Goal: Communication & Community: Answer question/provide support

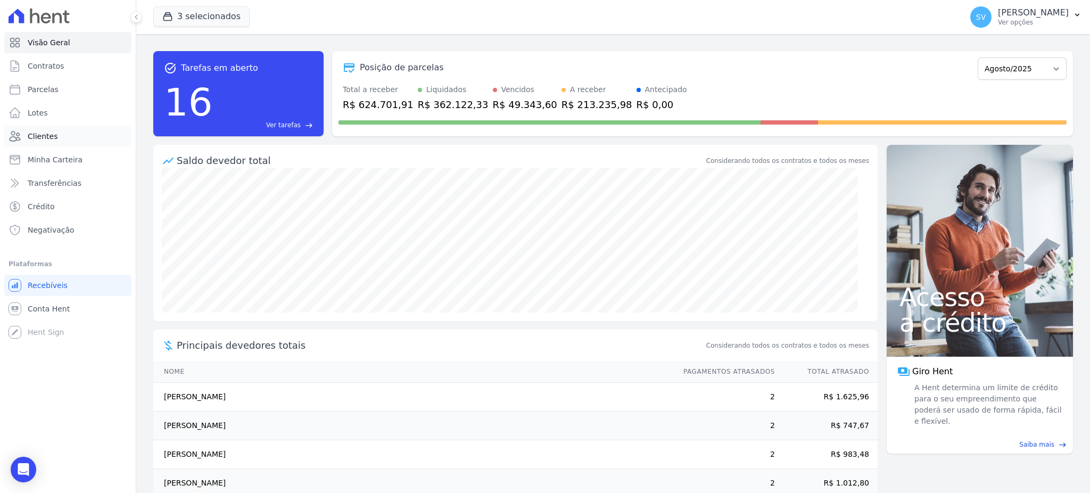
click at [36, 140] on span "Clientes" at bounding box center [43, 136] width 30 height 11
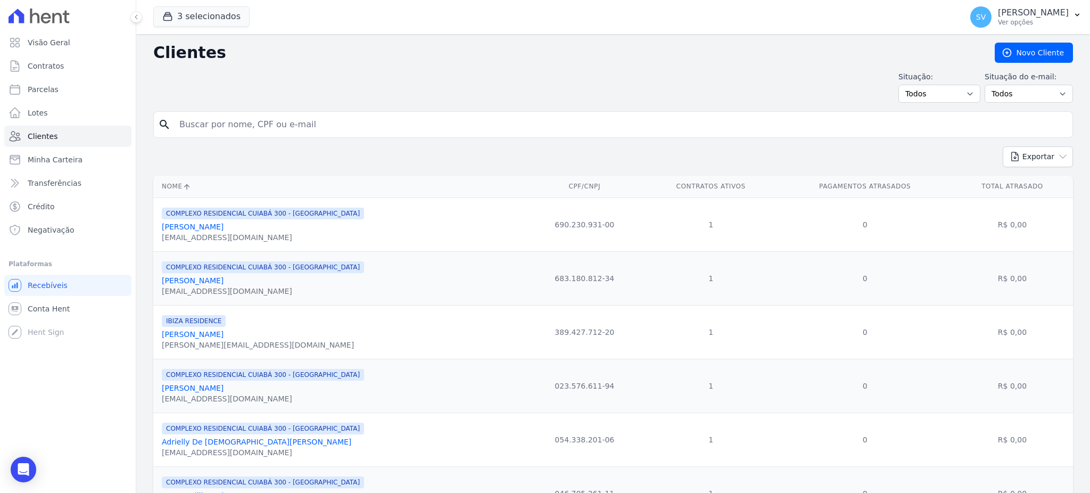
click at [262, 128] on input "search" at bounding box center [620, 124] width 895 height 21
type input "[PERSON_NAME][DATE] ASSUMPCAO DE [PERSON_NAME]"
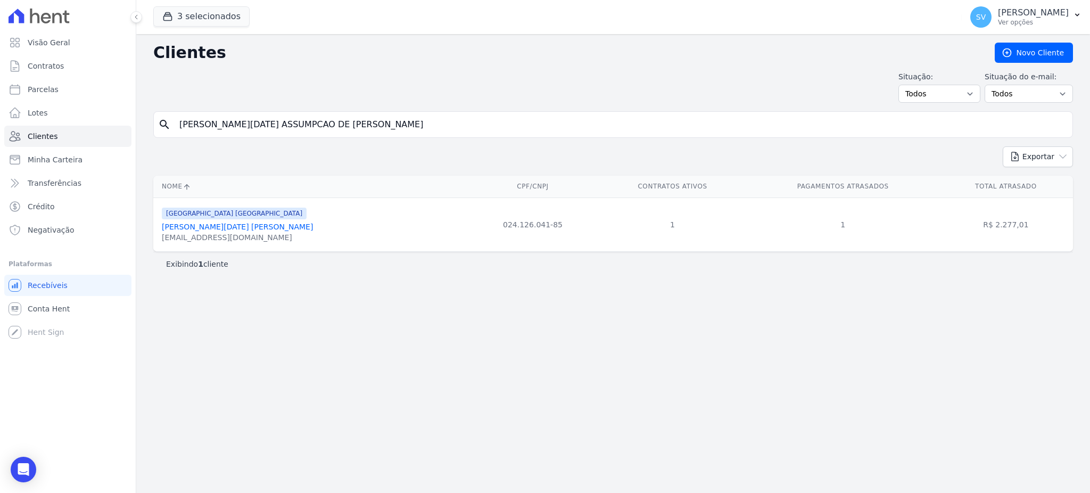
click at [238, 231] on link "[PERSON_NAME][DATE] [PERSON_NAME]" at bounding box center [237, 226] width 151 height 9
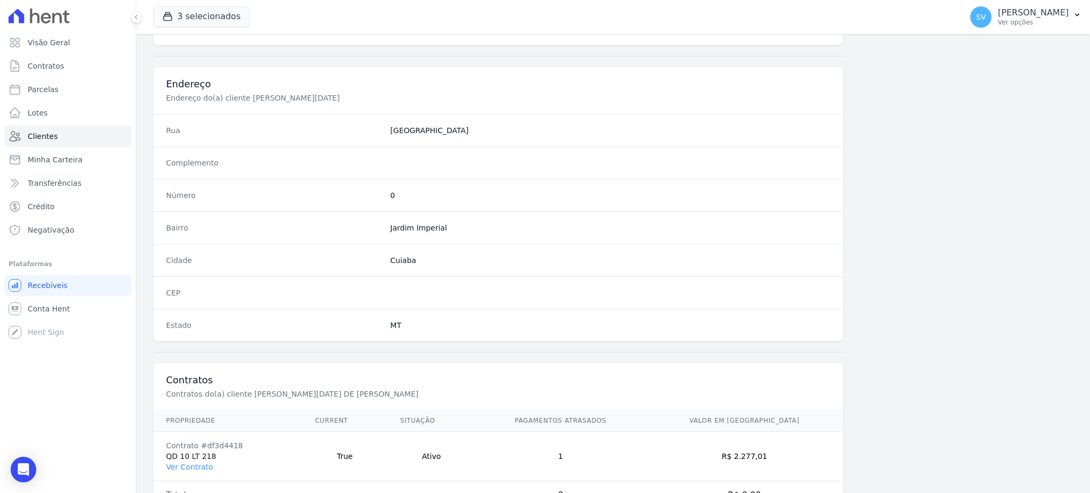
scroll to position [503, 0]
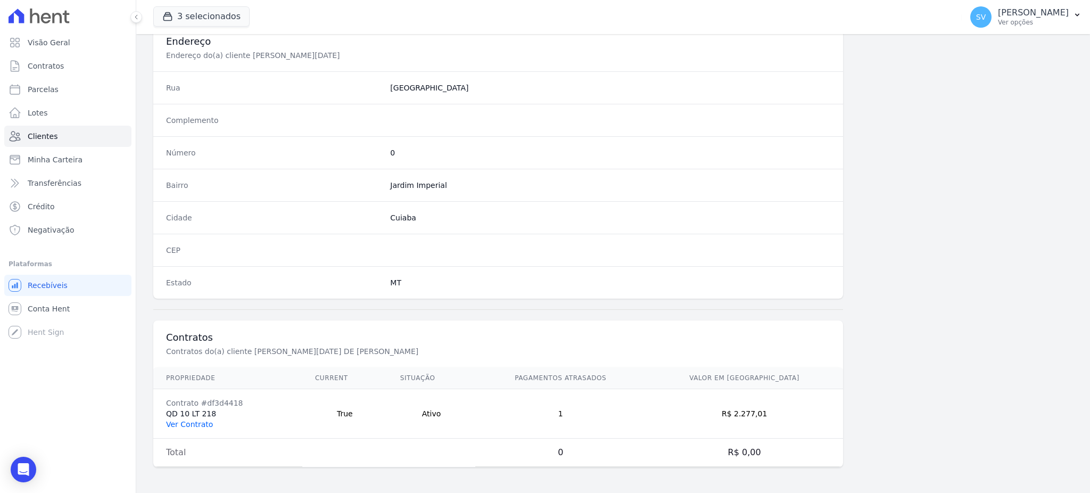
click at [206, 425] on link "Ver Contrato" at bounding box center [189, 424] width 47 height 9
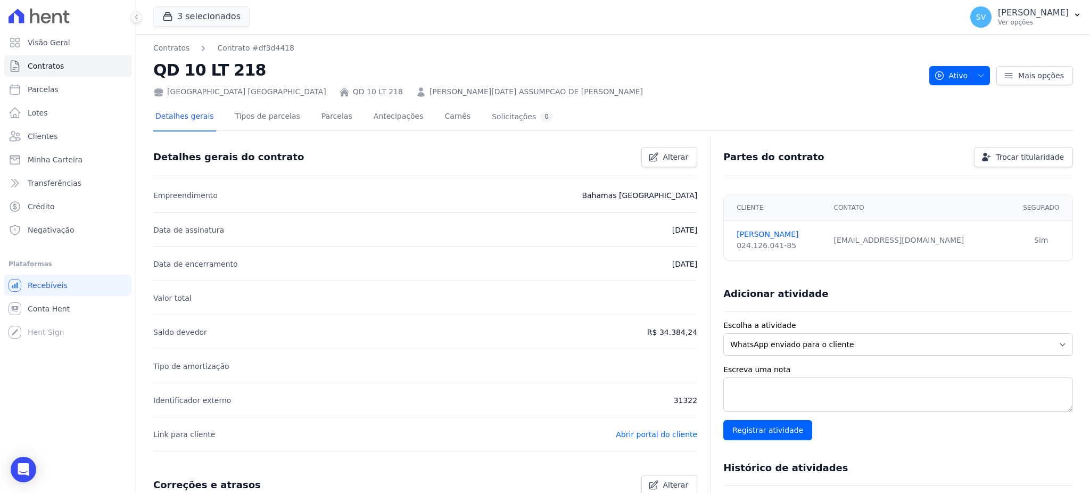
click at [990, 71] on div "Mais opções" at bounding box center [1031, 75] width 83 height 19
click at [976, 72] on icon "button" at bounding box center [980, 75] width 9 height 9
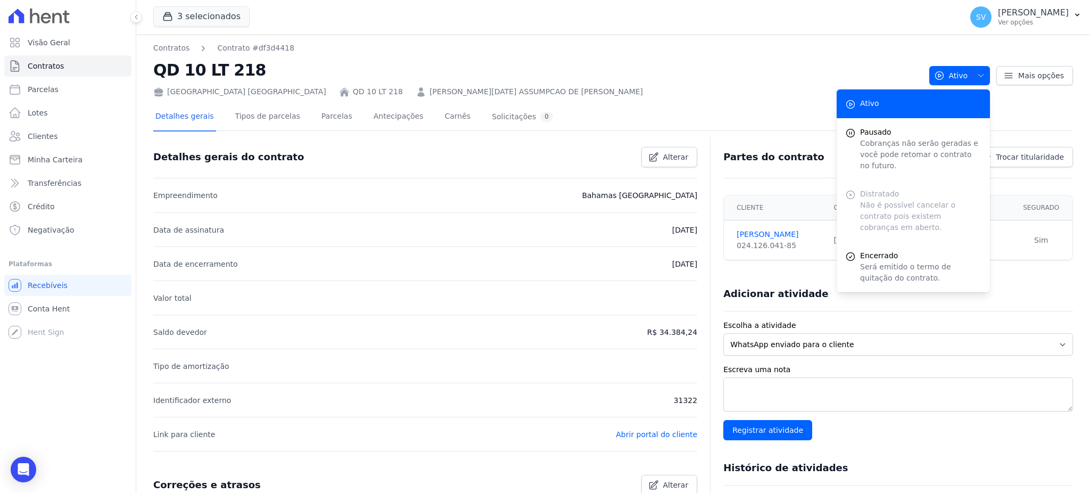
click at [679, 45] on nav "Contratos Contrato #df3d4418" at bounding box center [536, 48] width 767 height 11
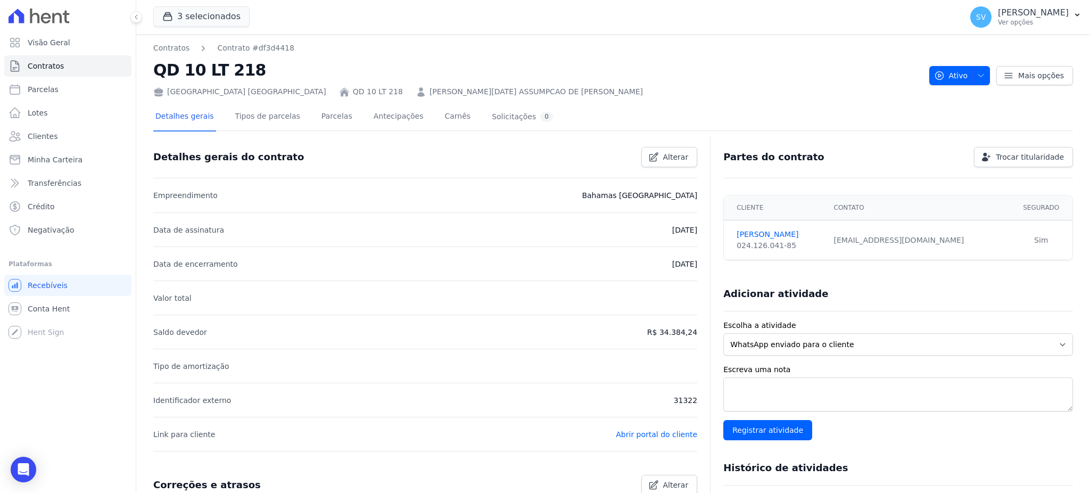
scroll to position [71, 0]
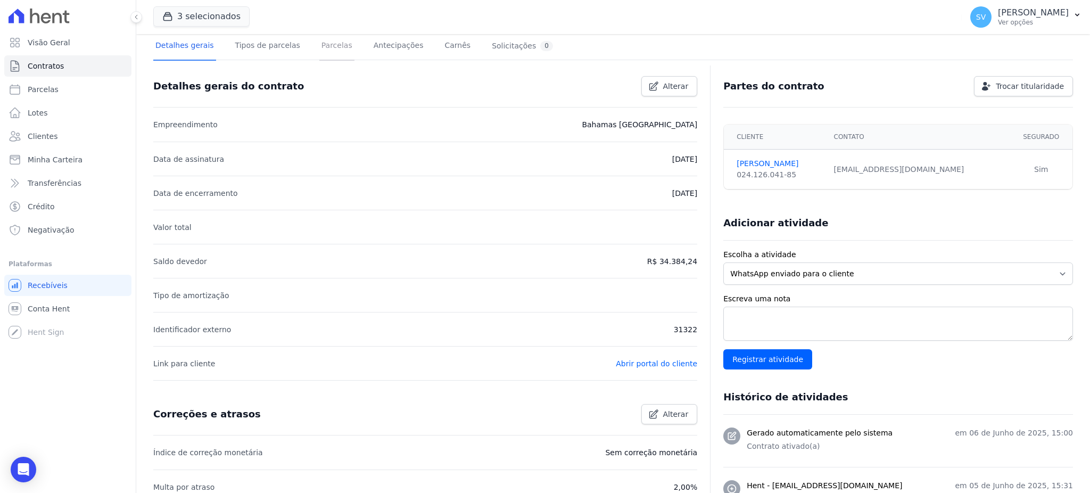
drag, startPoint x: 323, startPoint y: 42, endPoint x: 325, endPoint y: 52, distance: 10.2
click at [324, 42] on link "Parcelas" at bounding box center [336, 46] width 35 height 28
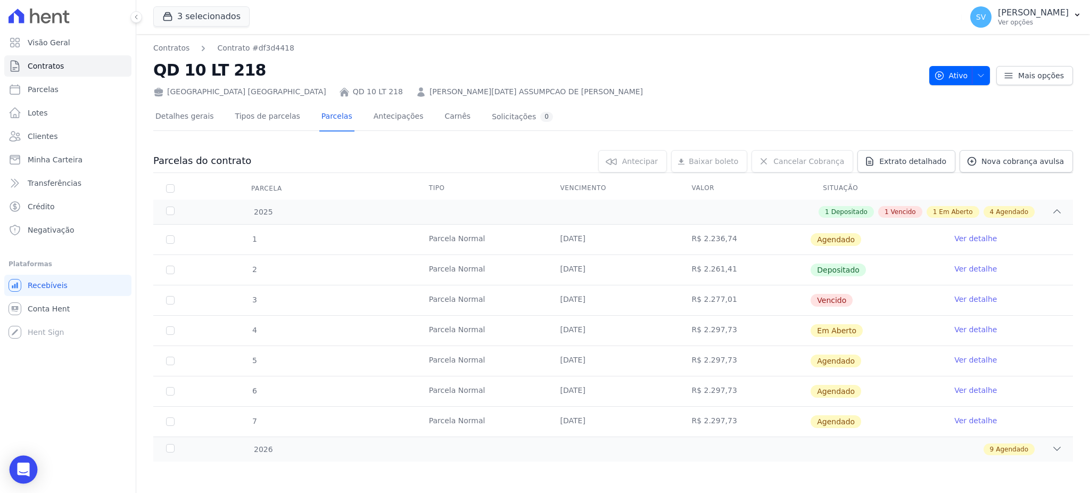
click at [21, 462] on div "Open Intercom Messenger" at bounding box center [24, 469] width 28 height 28
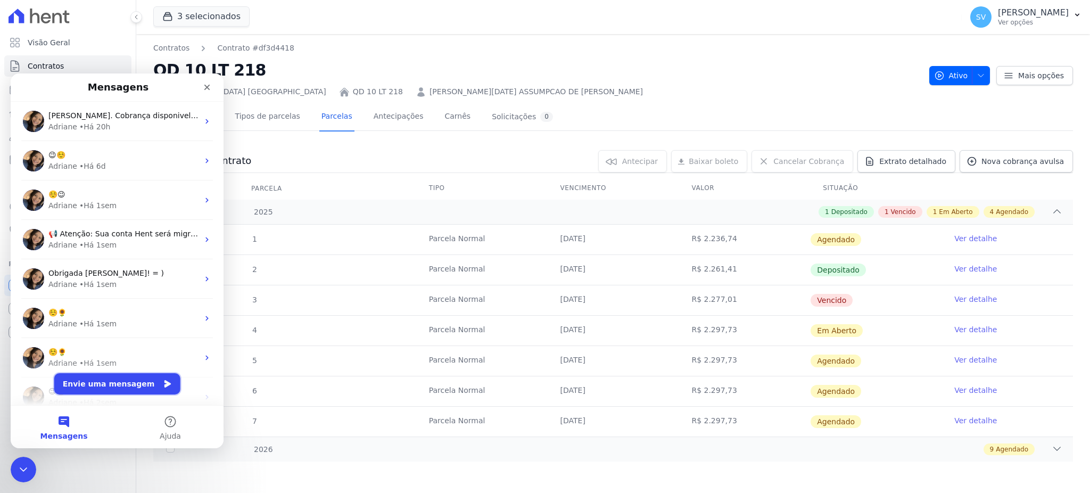
click at [100, 383] on button "Envie uma mensagem" at bounding box center [117, 383] width 126 height 21
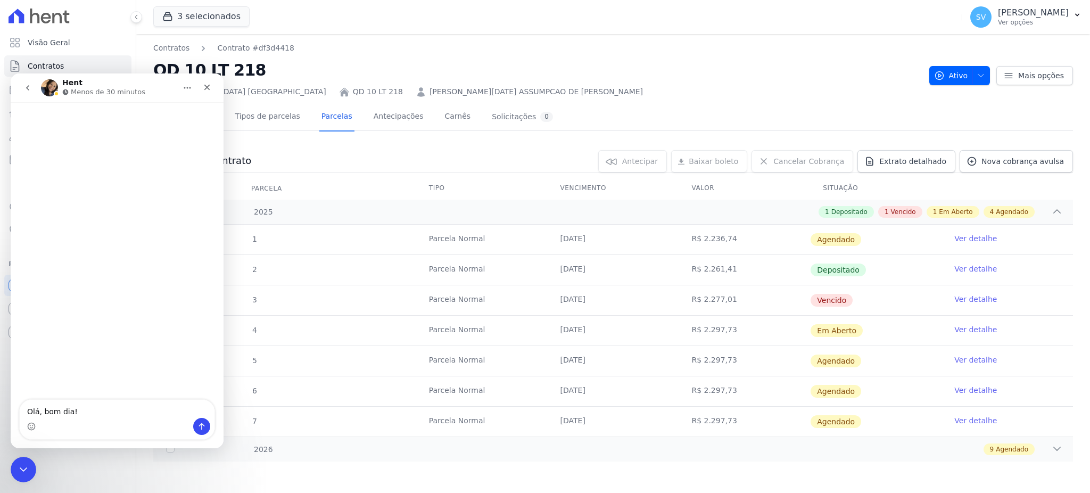
type textarea "Olá, bom dia!!"
type textarea "Tudo"
type textarea "Tudo bem?"
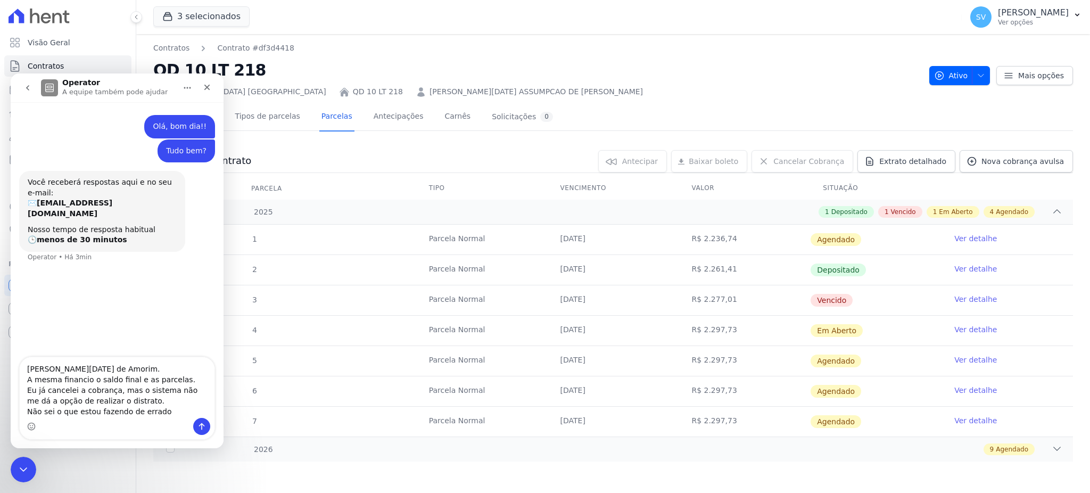
type textarea "[PERSON_NAME][DATE] de Amorim. A mesma financio o saldo final e as parcelas. Eu…"
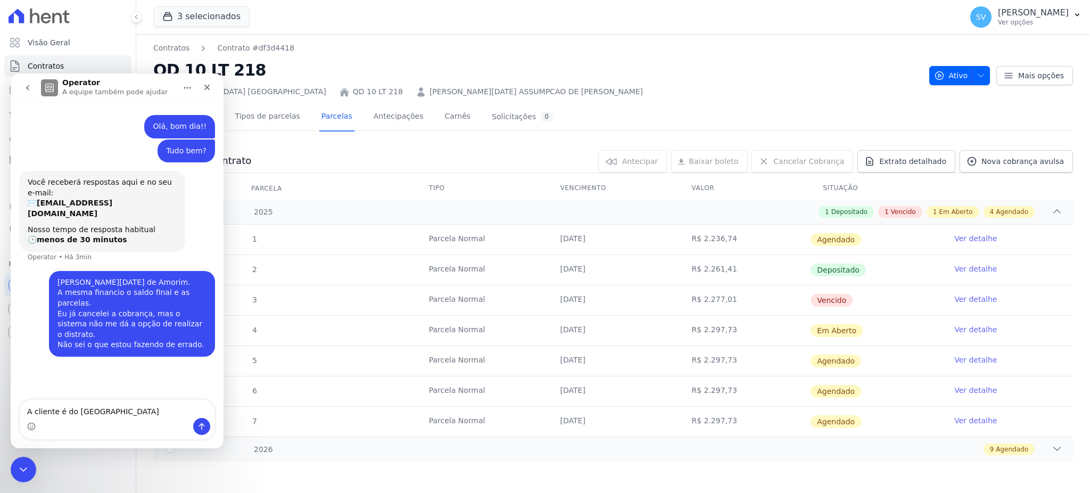
type textarea "A cliente é do [GEOGRAPHIC_DATA]."
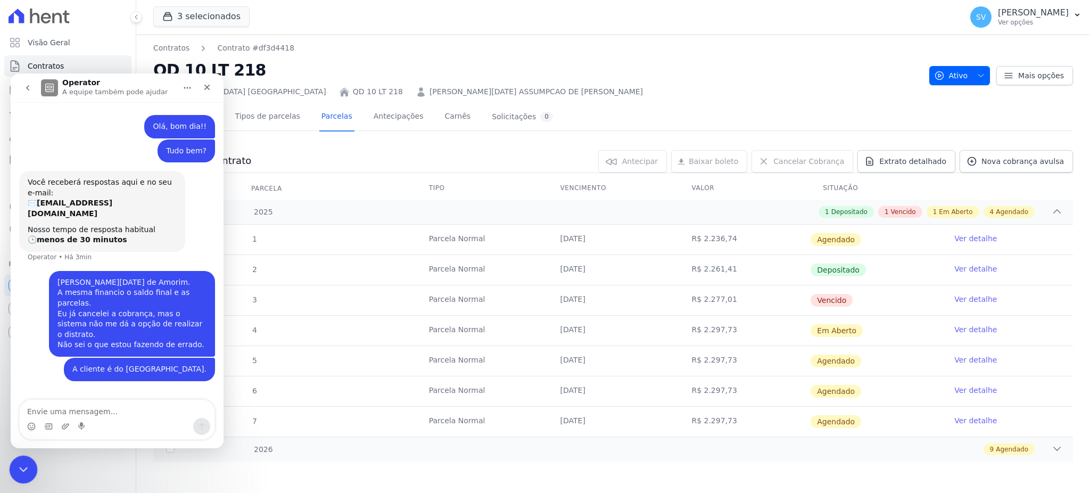
click at [24, 461] on icon "Encerramento do Messenger da Intercom" at bounding box center [21, 467] width 13 height 13
